Goal: Task Accomplishment & Management: Complete application form

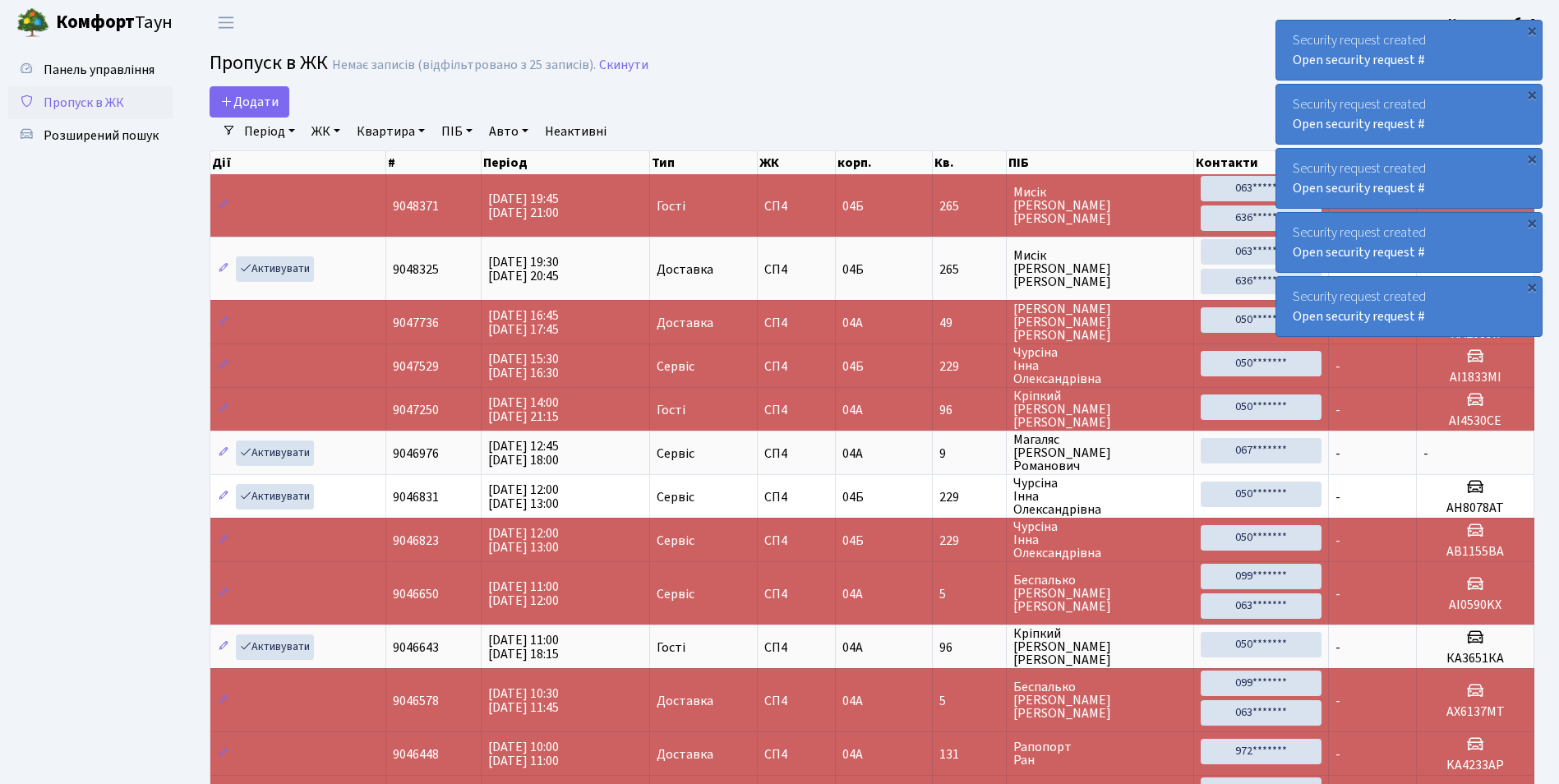
select select "25"
click at [258, 107] on span "Додати" at bounding box center [249, 102] width 58 height 18
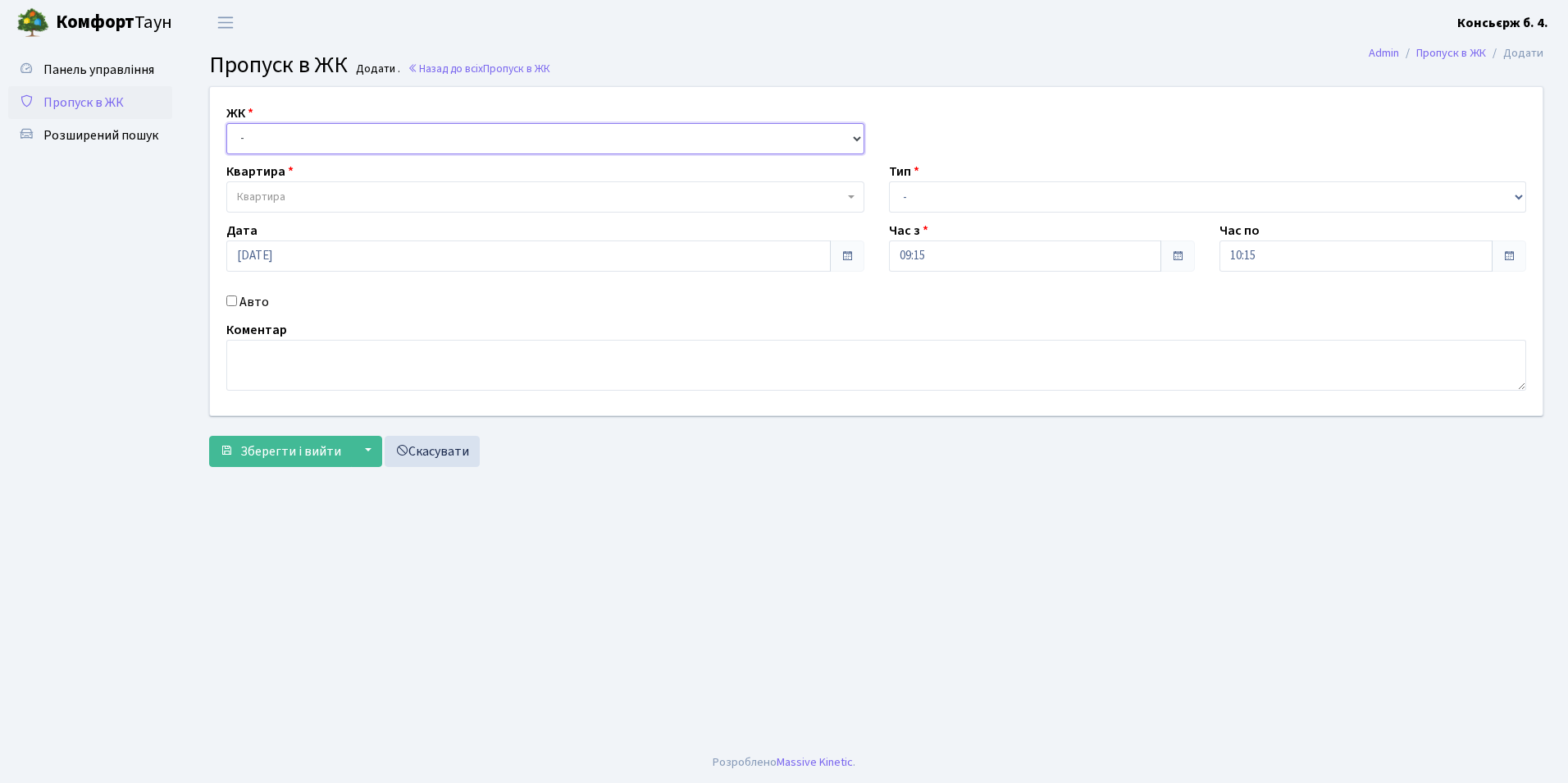
click at [251, 144] on select "- СП4, Столичне шосе, 5" at bounding box center [546, 138] width 638 height 31
select select "325"
click at [227, 123] on select "- СП4, Столичне шосе, 5" at bounding box center [546, 138] width 638 height 31
select select
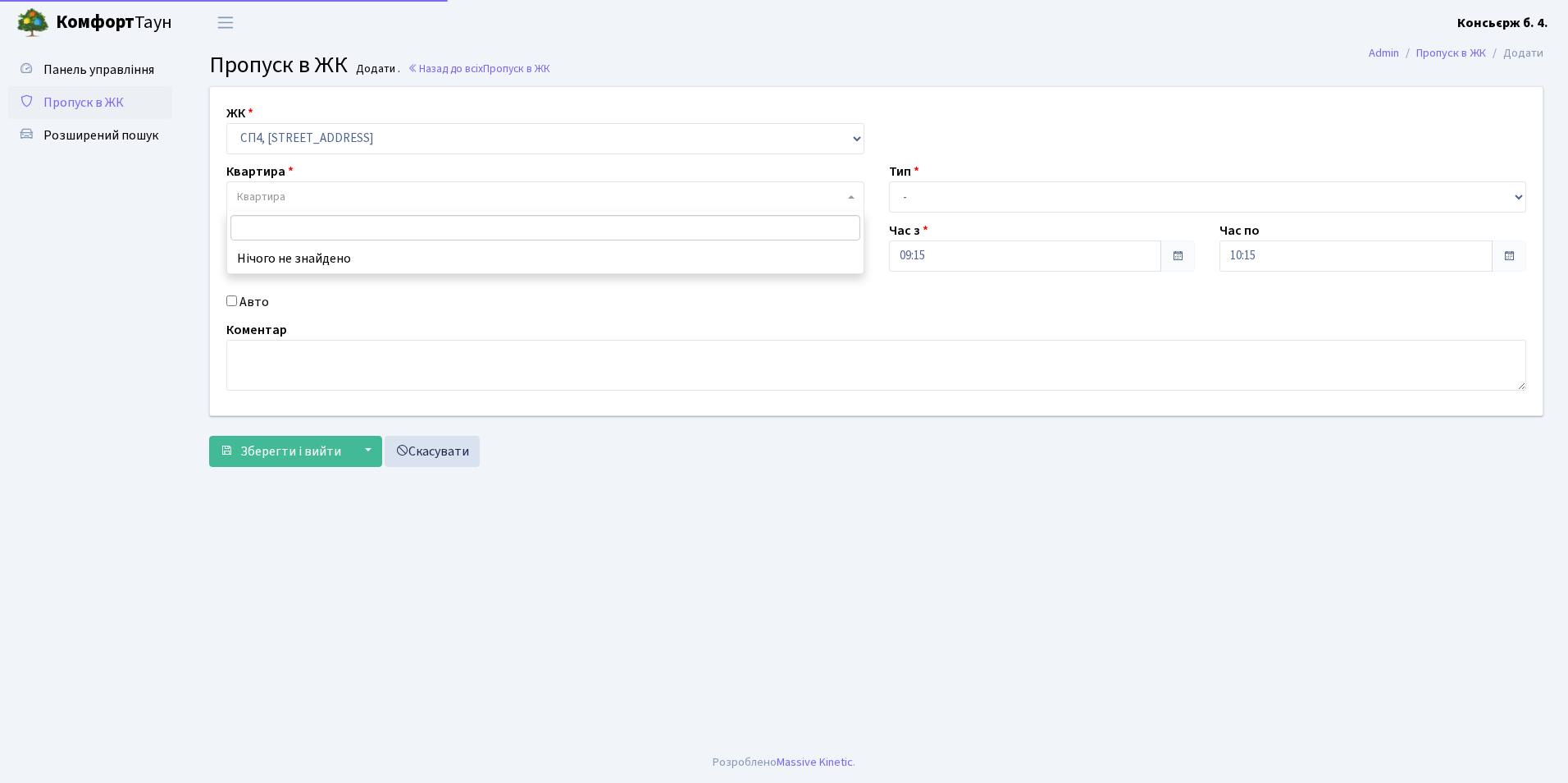
click at [254, 195] on span "Квартира" at bounding box center [261, 197] width 48 height 17
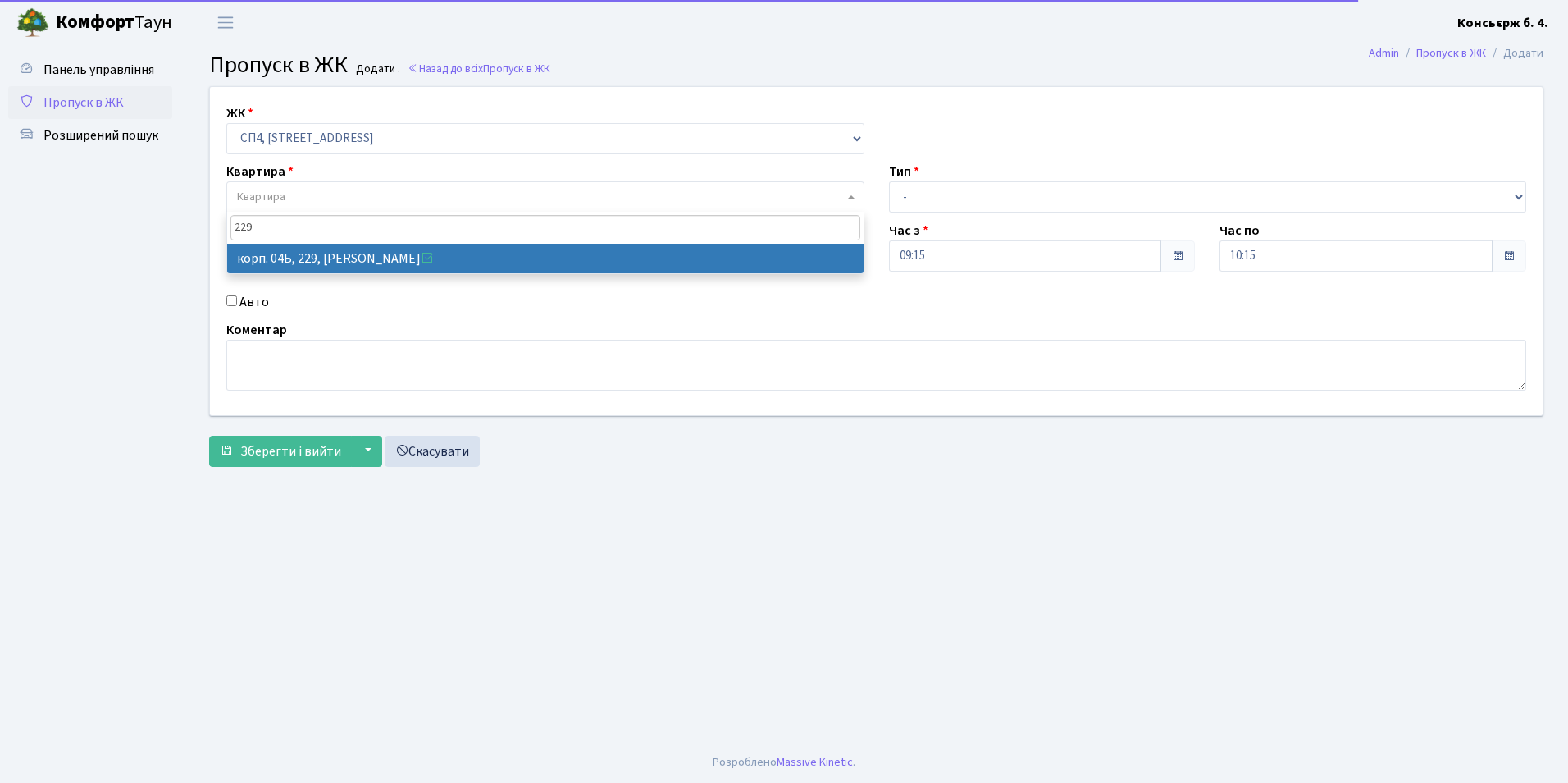
type input "229"
select select "21257"
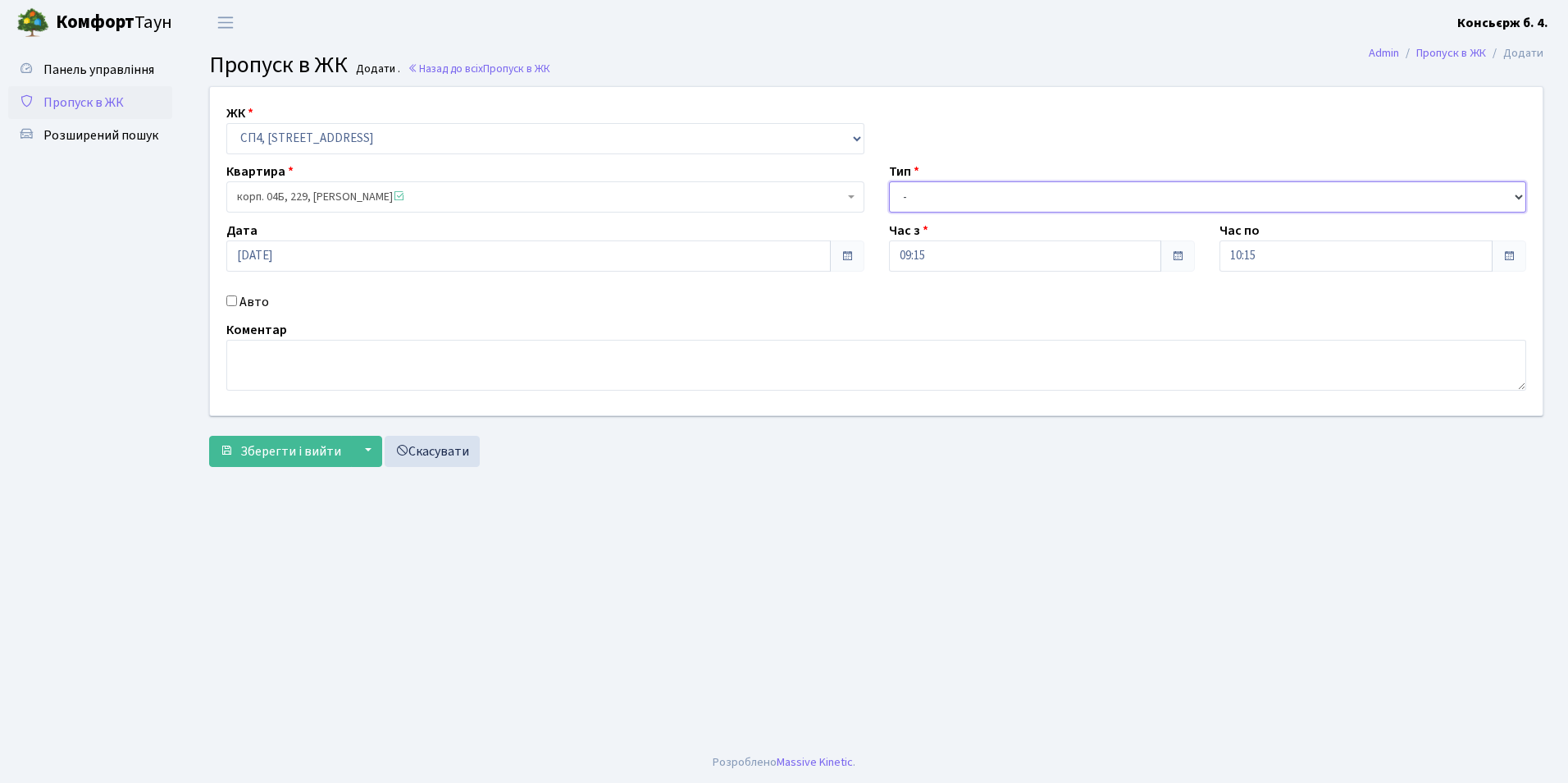
click at [917, 199] on select "- Доставка Таксі Гості Сервіс" at bounding box center [1208, 197] width 638 height 31
select select "18"
click at [889, 182] on select "- Доставка Таксі Гості Сервіс" at bounding box center [1208, 197] width 638 height 31
click at [231, 299] on input "Авто" at bounding box center [232, 301] width 11 height 11
checkbox input "true"
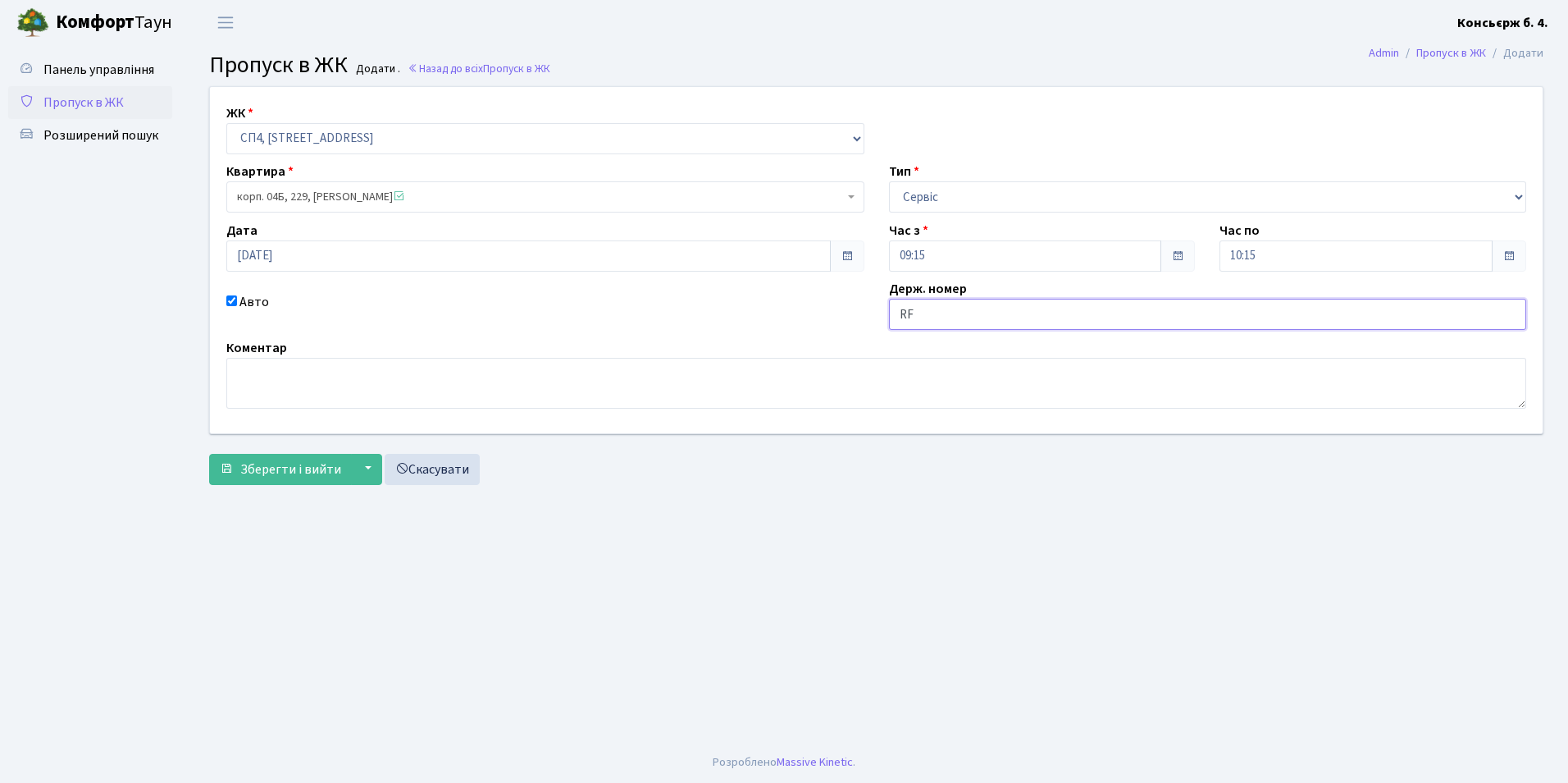
type input "R"
type input "Ы"
type input "КА0790ЕТ"
click at [308, 464] on span "Зберегти і вийти" at bounding box center [291, 469] width 100 height 18
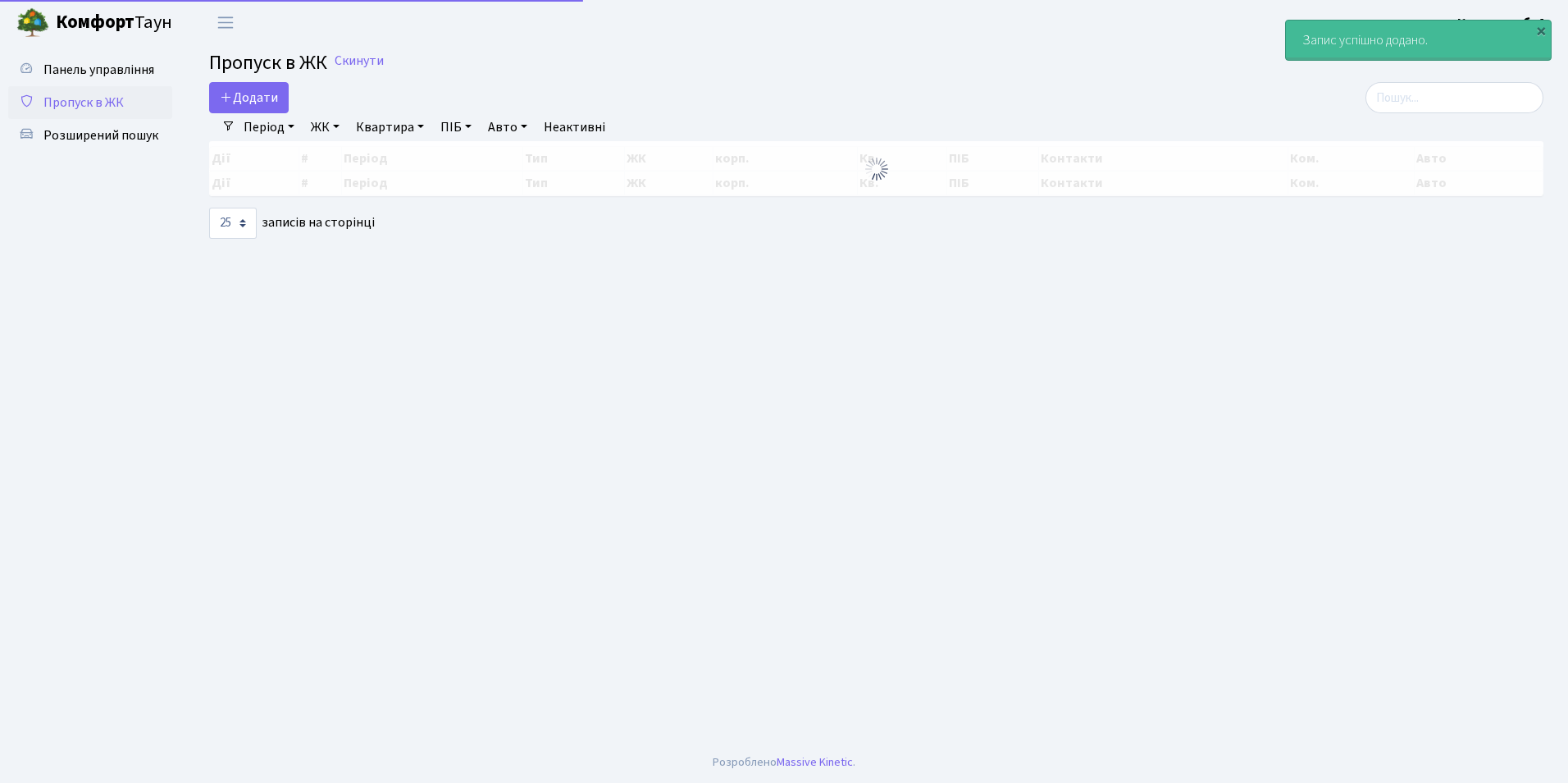
select select "25"
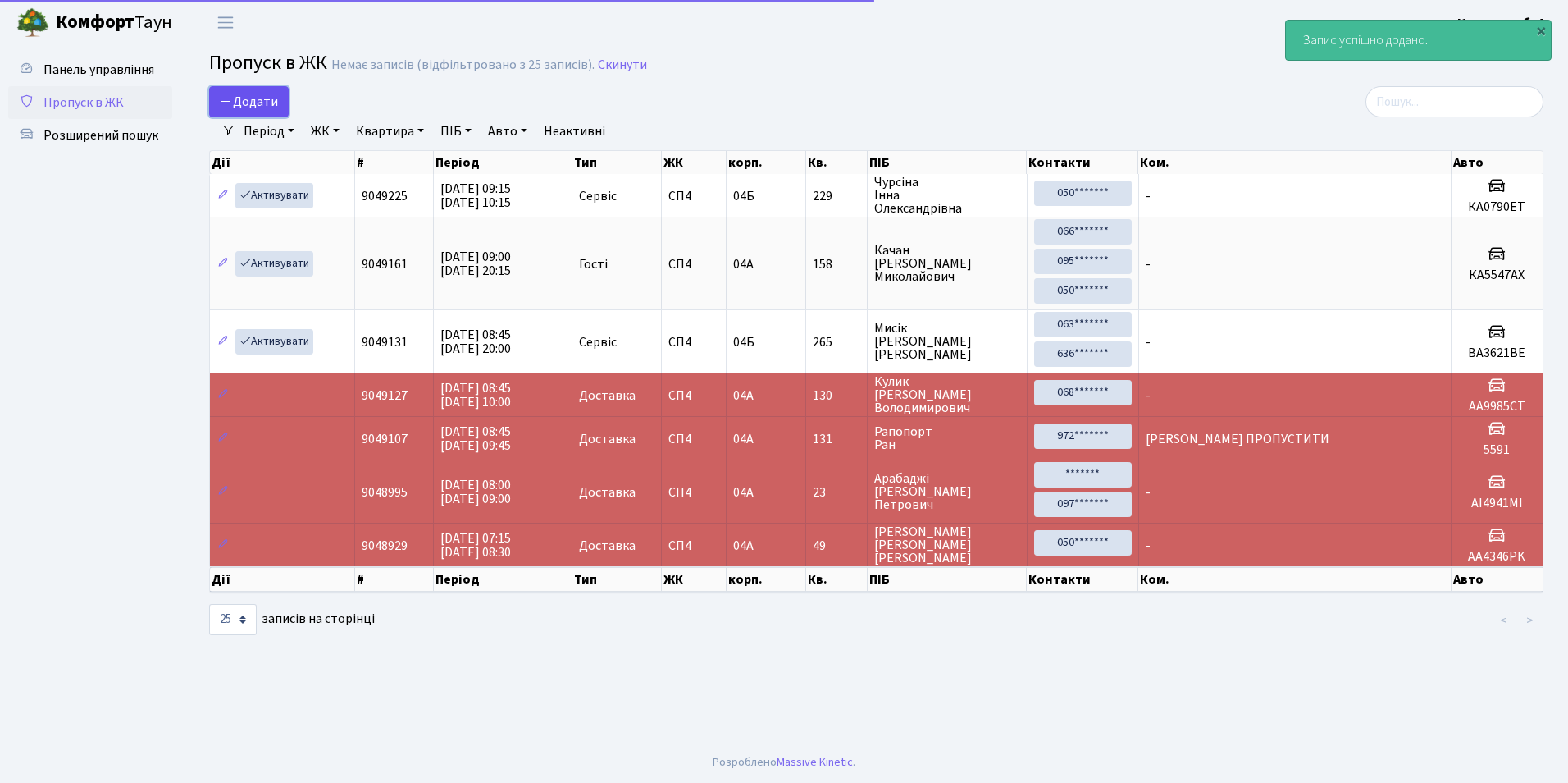
click at [252, 97] on span "Додати" at bounding box center [249, 101] width 58 height 18
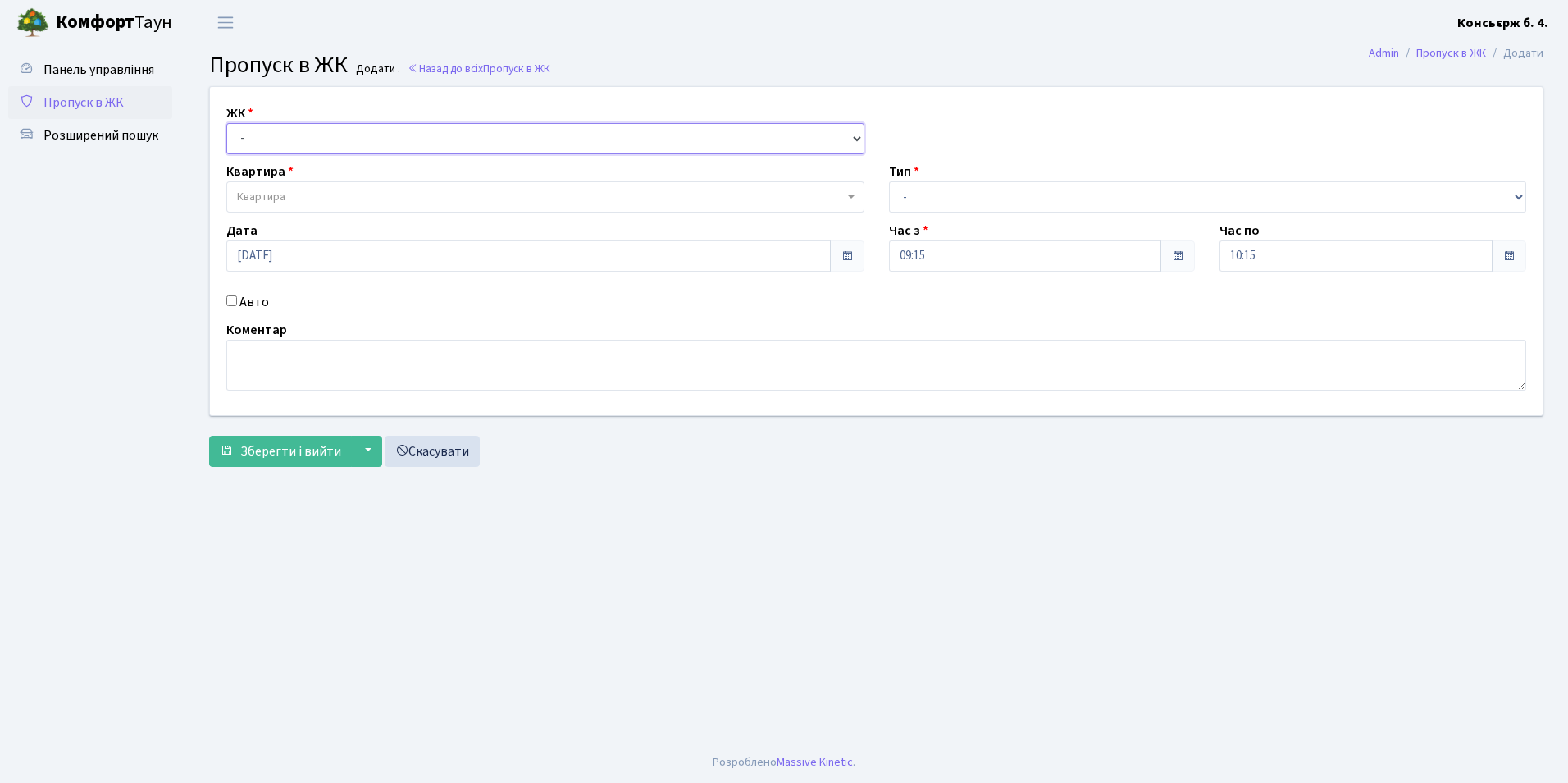
click at [263, 137] on select "- СП4, Столичне шосе, 5" at bounding box center [546, 138] width 638 height 31
select select "325"
click at [227, 123] on select "- СП4, Столичне шосе, 5" at bounding box center [546, 138] width 638 height 31
select select
click at [266, 189] on span "Квартира" at bounding box center [261, 197] width 48 height 17
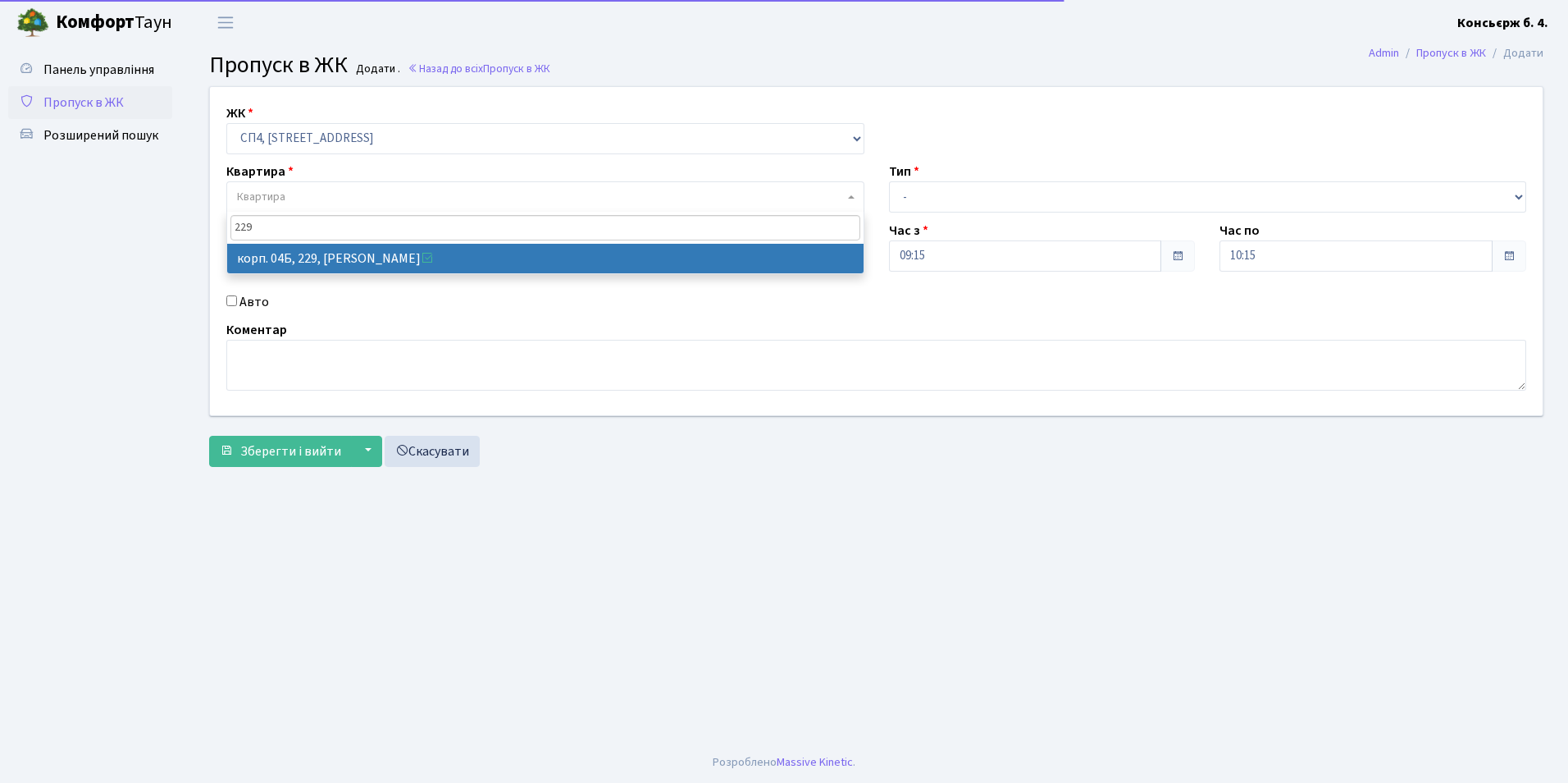
type input "229"
select select "21257"
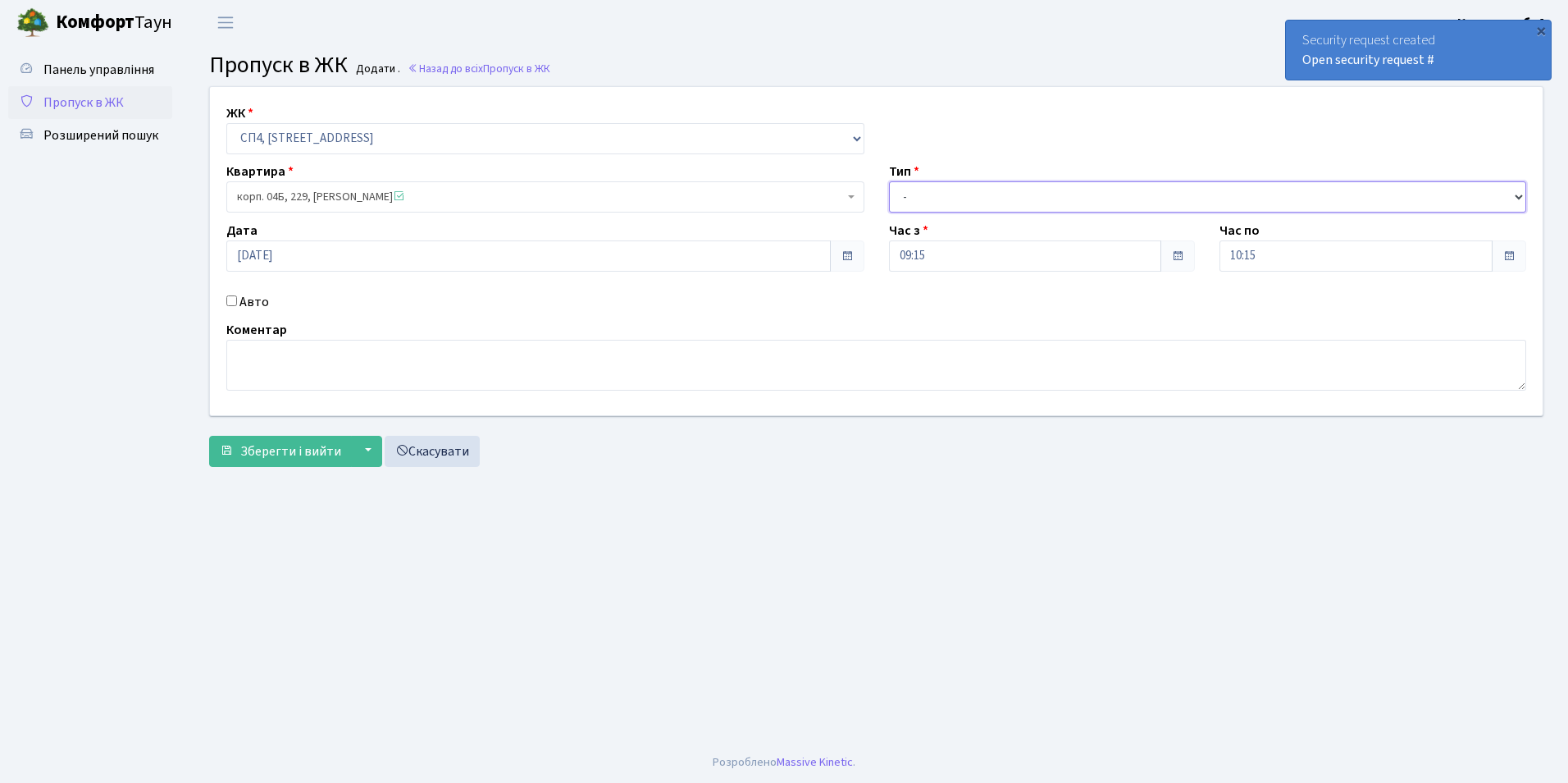
click at [929, 198] on select "- Доставка Таксі Гості Сервіс" at bounding box center [1208, 197] width 638 height 31
select select "18"
click at [889, 182] on select "- Доставка Таксі Гості Сервіс" at bounding box center [1208, 197] width 638 height 31
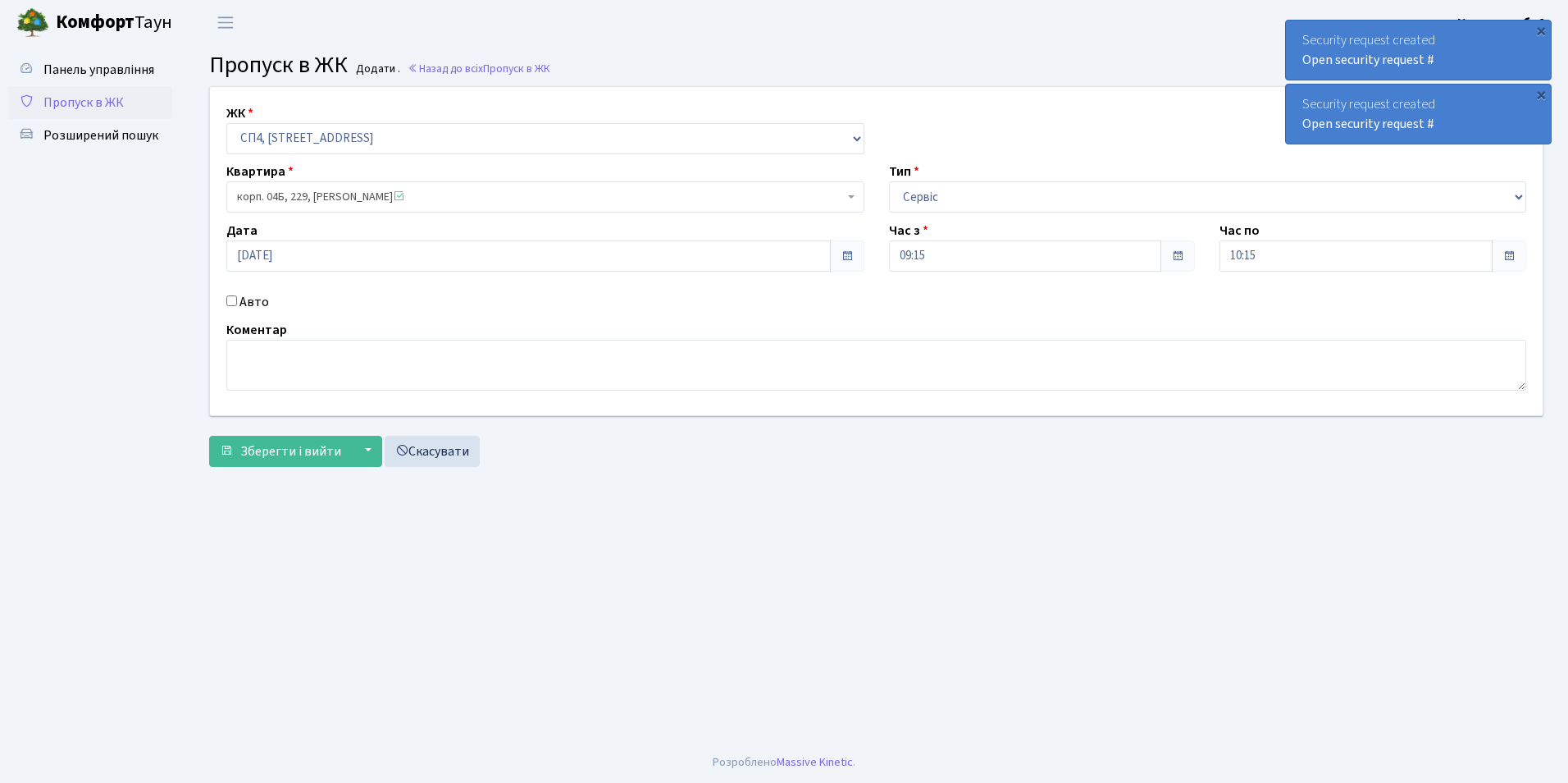
click at [234, 301] on input "Авто" at bounding box center [232, 301] width 11 height 11
checkbox input "true"
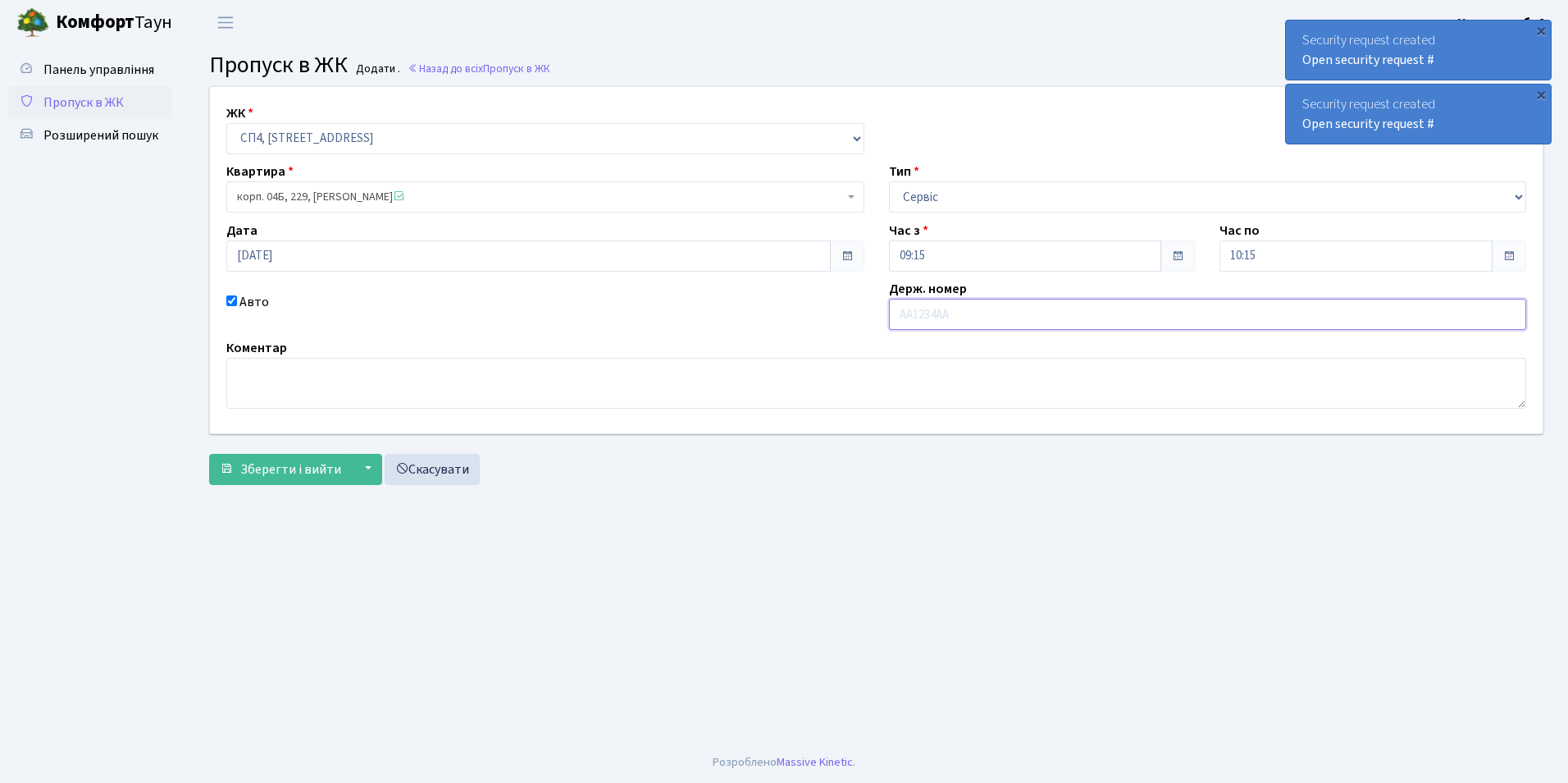
click at [952, 309] on input "text" at bounding box center [1208, 314] width 638 height 31
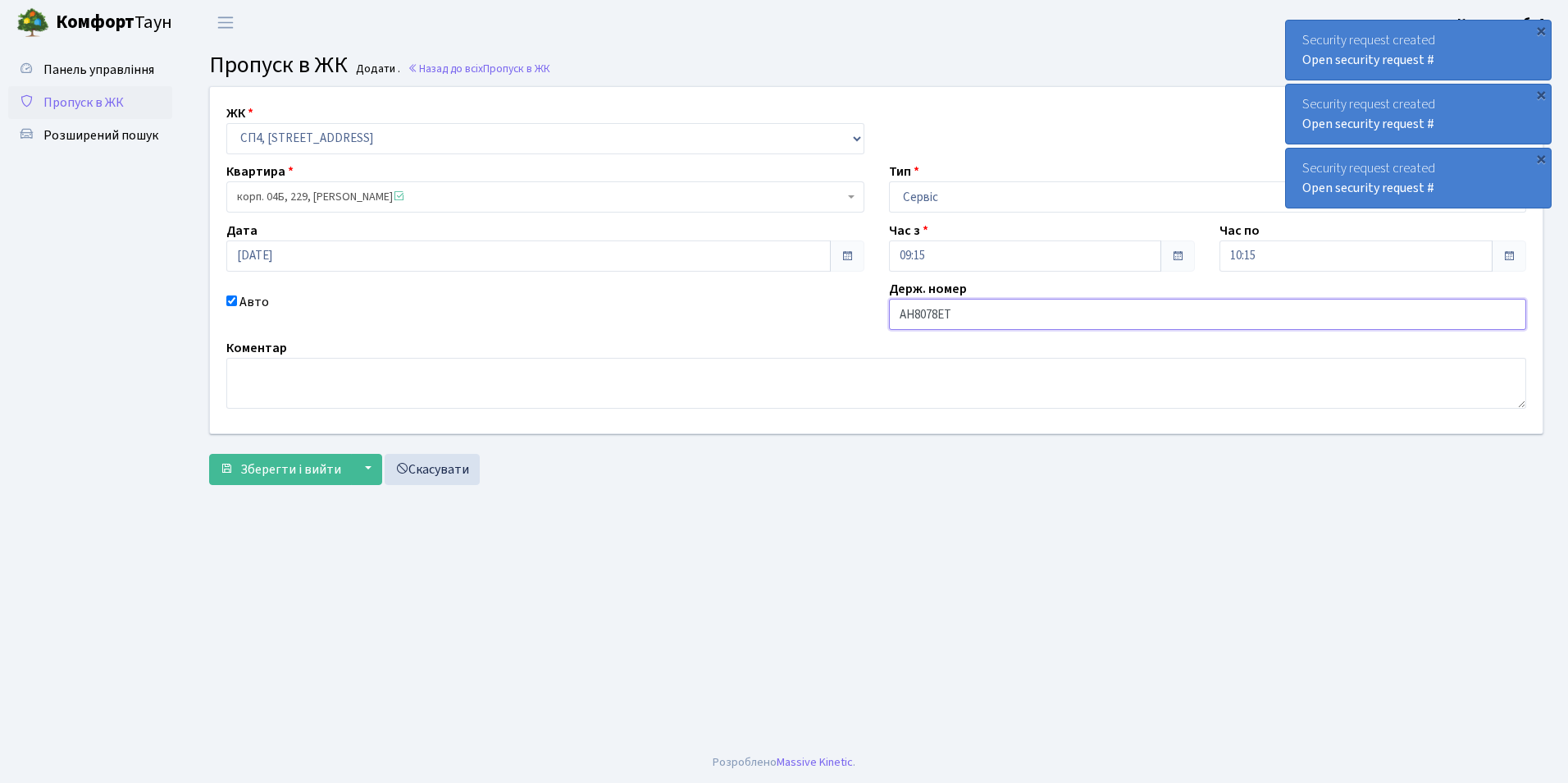
click at [945, 315] on input "АН8078ЕТ" at bounding box center [1208, 314] width 638 height 31
type input "АН8078АТ"
click at [261, 456] on button "Зберегти і вийти" at bounding box center [280, 469] width 143 height 31
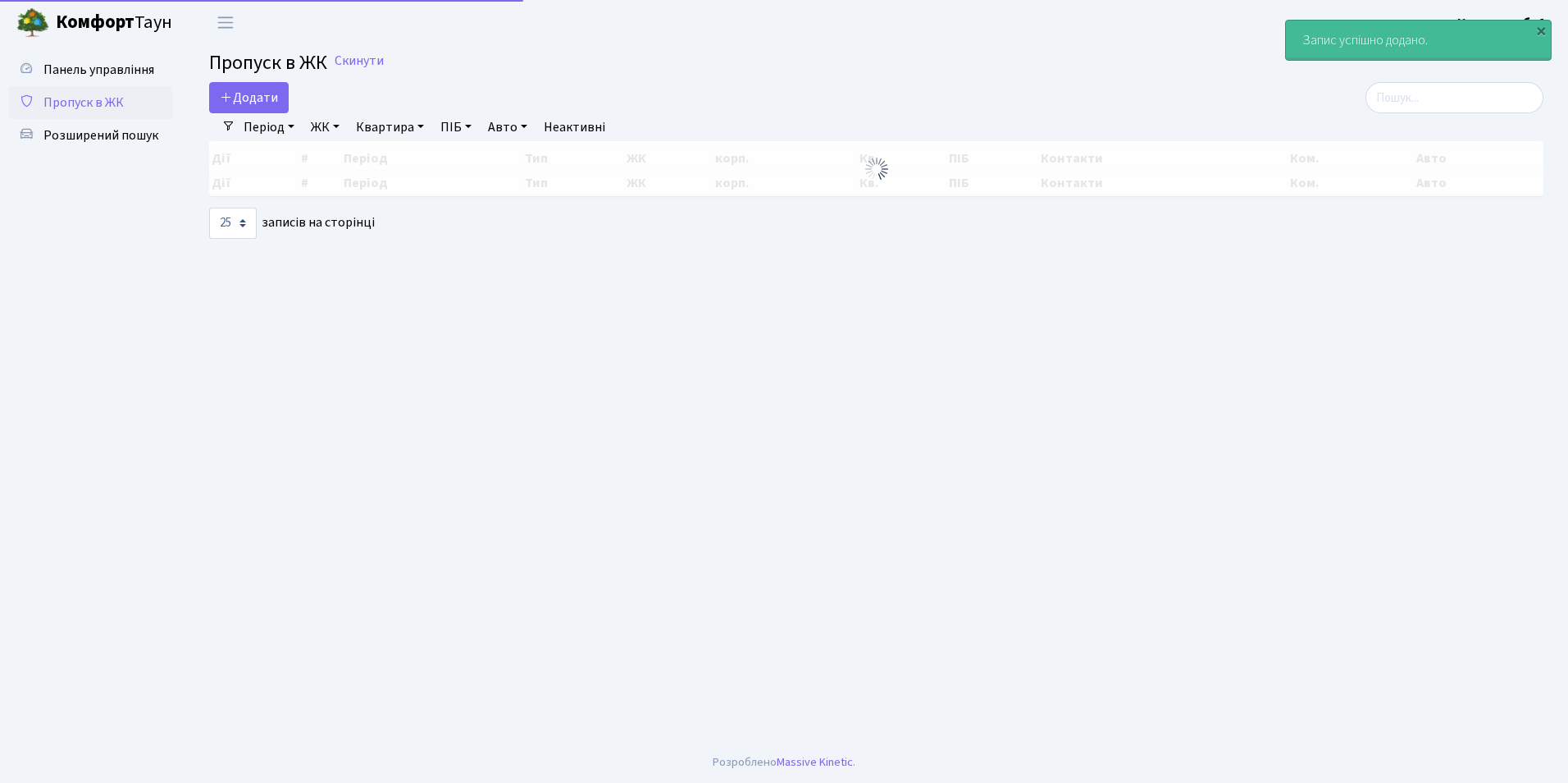
select select "25"
